Goal: Information Seeking & Learning: Find specific fact

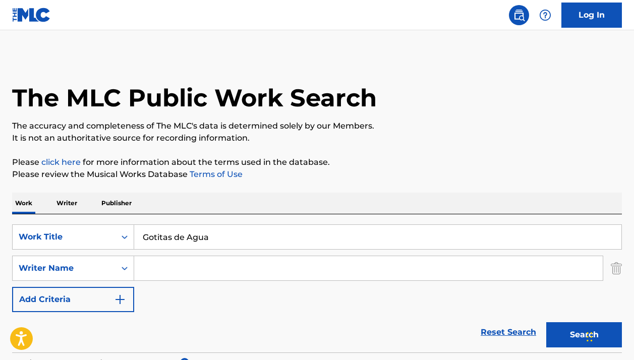
click at [62, 253] on div "SearchWithCriteria31820e6d-1afb-472e-b371-b5498439c63d Work Title Gotitas de Ag…" at bounding box center [316, 268] width 609 height 88
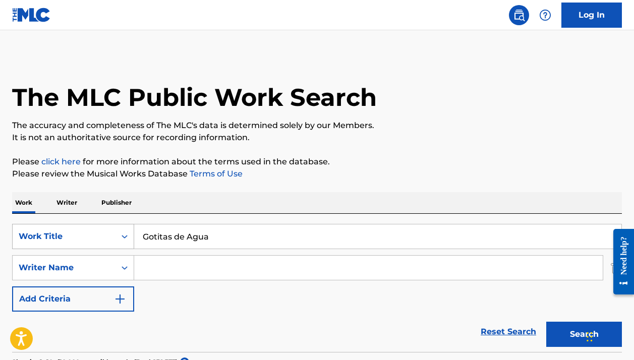
click at [62, 231] on div "Work Title" at bounding box center [73, 236] width 122 height 25
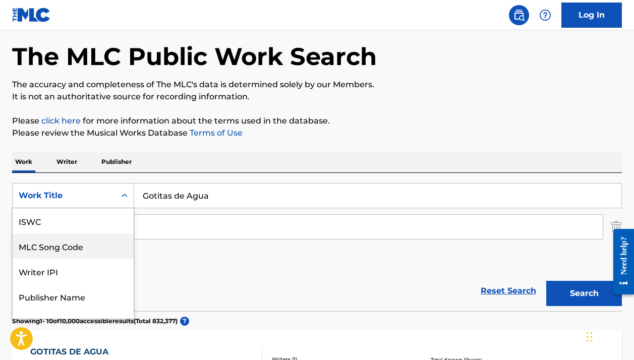
click at [55, 241] on div "MLC Song Code" at bounding box center [73, 245] width 121 height 25
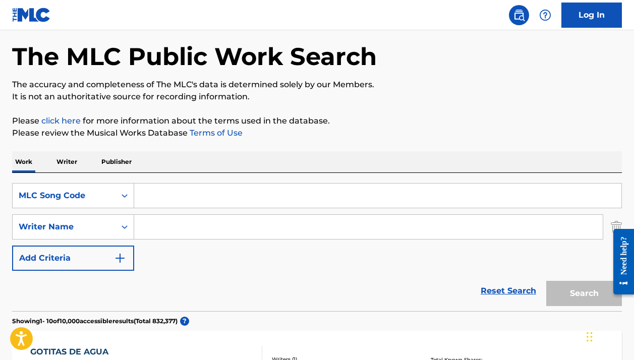
click at [199, 200] on input "Search Form" at bounding box center [377, 195] width 487 height 24
paste input "A981DJ"
type input "A981DJ"
click at [584, 293] on button "Search" at bounding box center [584, 293] width 76 height 25
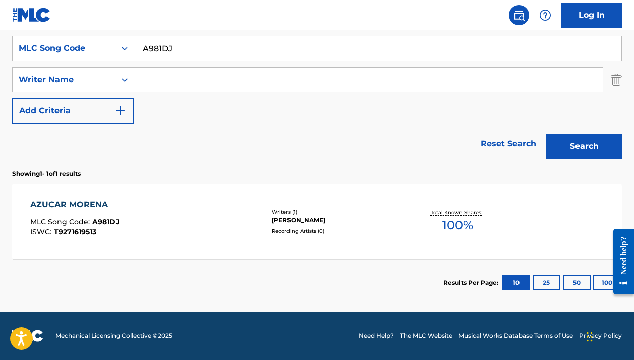
scroll to position [190, 0]
click at [185, 215] on div "AZUCAR MORENA MLC Song Code : A981DJ ISWC : T9271619513" at bounding box center [145, 221] width 231 height 45
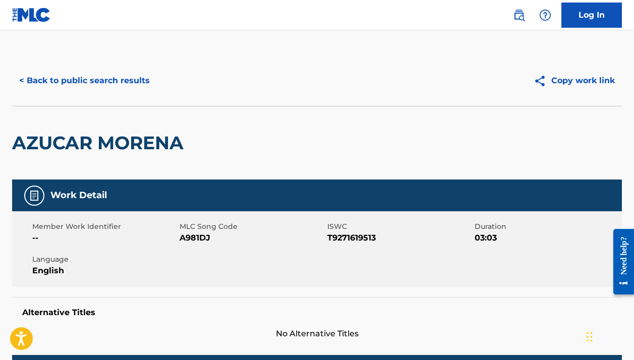
click at [139, 149] on h2 "AZUCAR MORENA" at bounding box center [100, 143] width 176 height 23
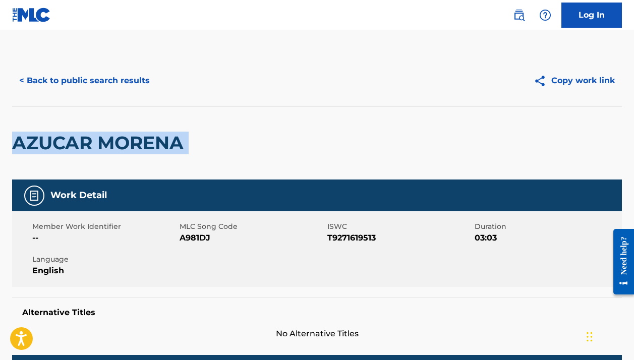
click at [139, 149] on h2 "AZUCAR MORENA" at bounding box center [100, 143] width 176 height 23
copy div "AZUCAR MORENA"
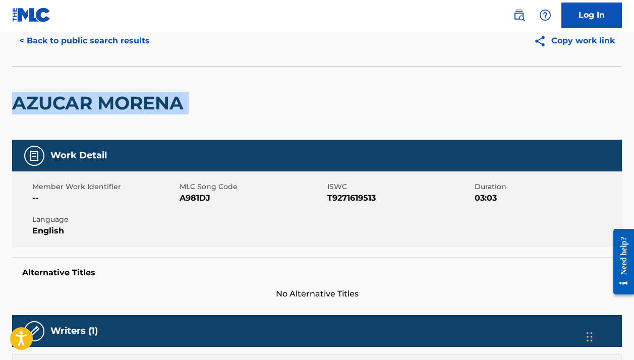
scroll to position [38, 0]
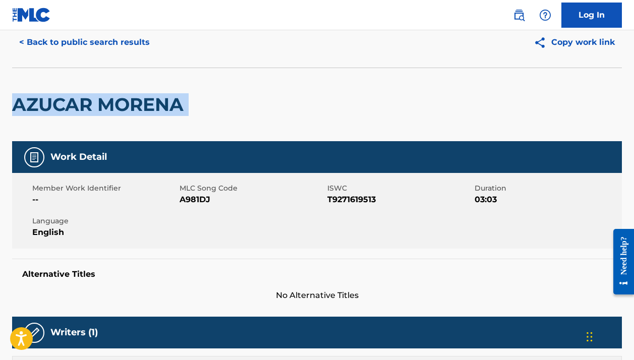
copy div "AZUCAR MORENA"
click at [114, 50] on button "< Back to public search results" at bounding box center [84, 42] width 145 height 25
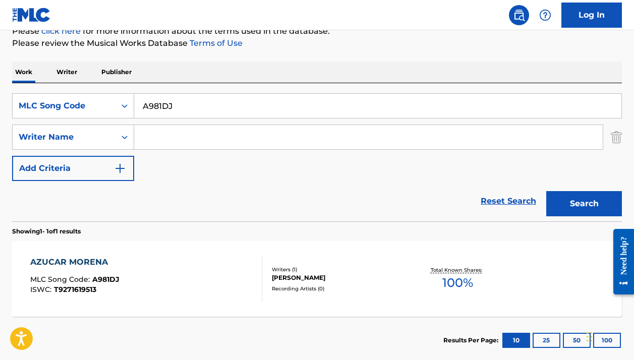
click at [141, 101] on input "A981DJ" at bounding box center [377, 106] width 487 height 24
click at [142, 101] on input "A981DJ" at bounding box center [377, 106] width 487 height 24
paste input "HQ2KXQ"
type input "HQ2KXQ"
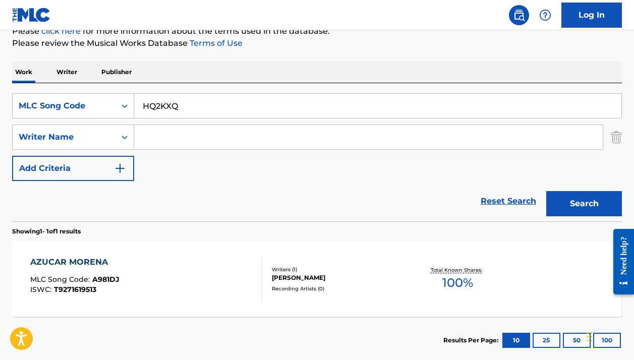
click at [584, 204] on button "Search" at bounding box center [584, 203] width 76 height 25
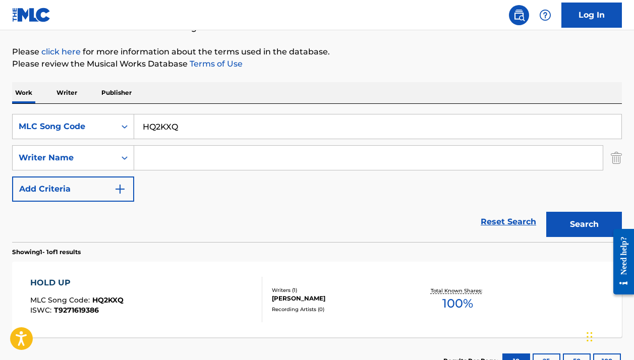
click at [205, 295] on div "HOLD UP MLC Song Code : HQ2KXQ ISWC : T9271619386" at bounding box center [145, 299] width 231 height 45
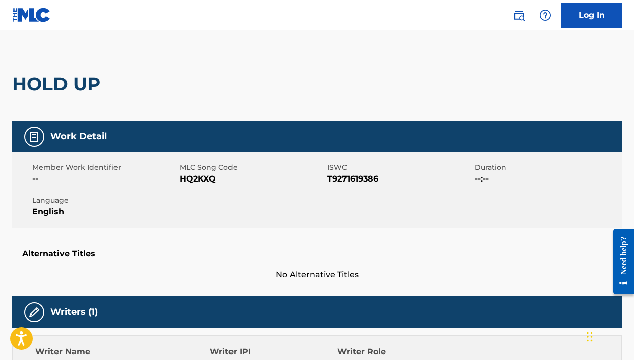
scroll to position [81, 0]
